Goal: Task Accomplishment & Management: Use online tool/utility

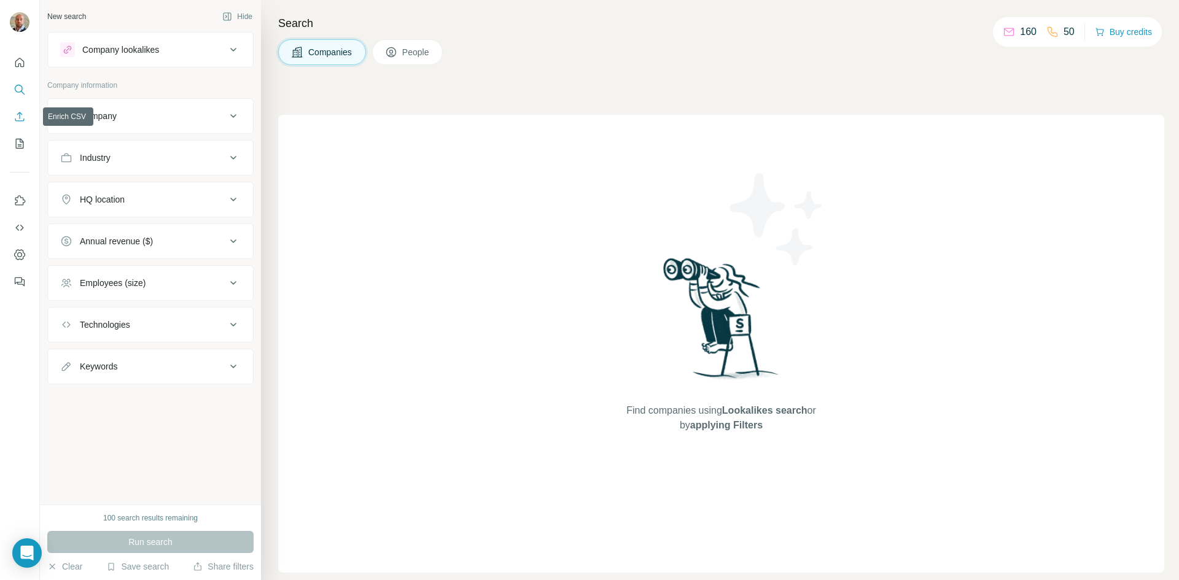
click at [24, 119] on icon "Enrich CSV" at bounding box center [19, 116] width 9 height 9
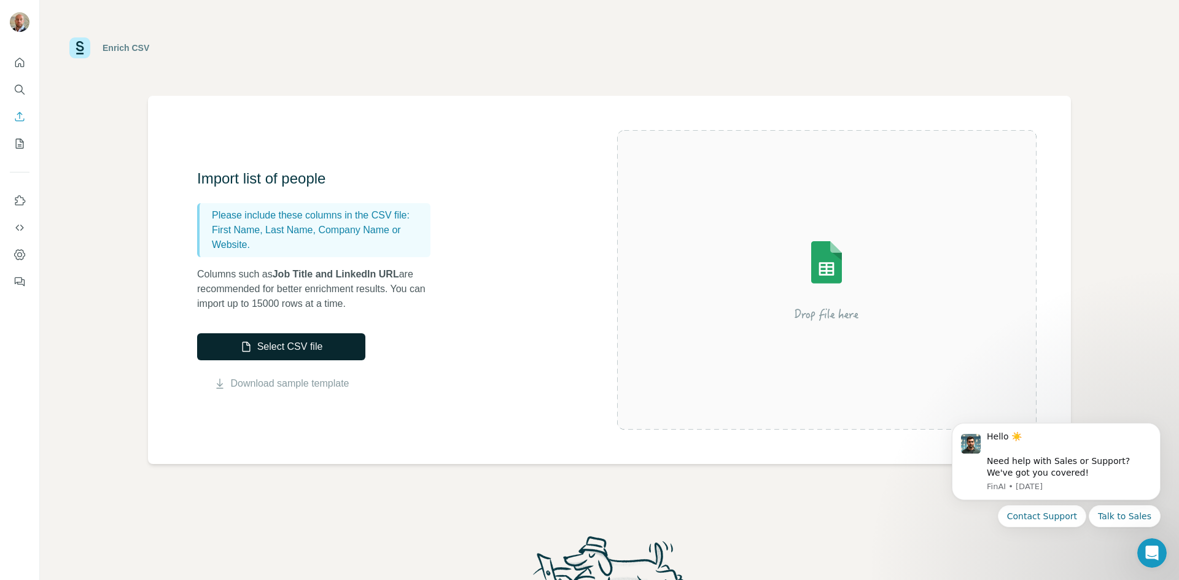
click at [308, 349] on button "Select CSV file" at bounding box center [281, 346] width 168 height 27
click at [300, 343] on button "Select CSV file" at bounding box center [281, 346] width 168 height 27
click at [328, 345] on button "Select CSV file" at bounding box center [281, 346] width 168 height 27
click at [337, 348] on button "Select CSV file" at bounding box center [281, 346] width 168 height 27
click at [309, 340] on button "Select CSV file" at bounding box center [281, 346] width 168 height 27
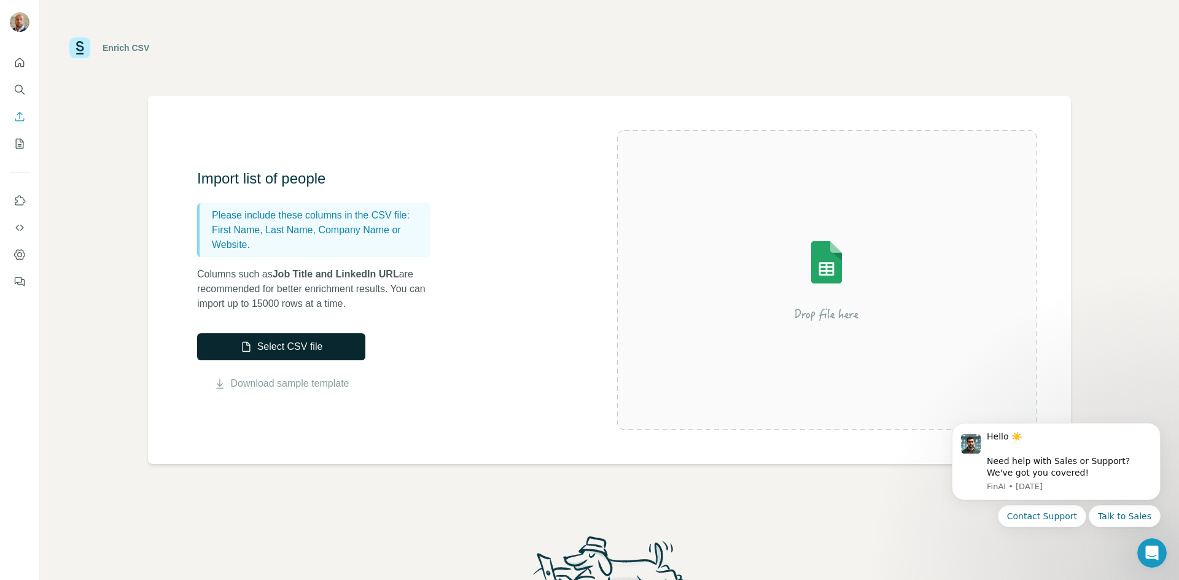
click at [324, 349] on button "Select CSV file" at bounding box center [281, 346] width 168 height 27
